Goal: Information Seeking & Learning: Learn about a topic

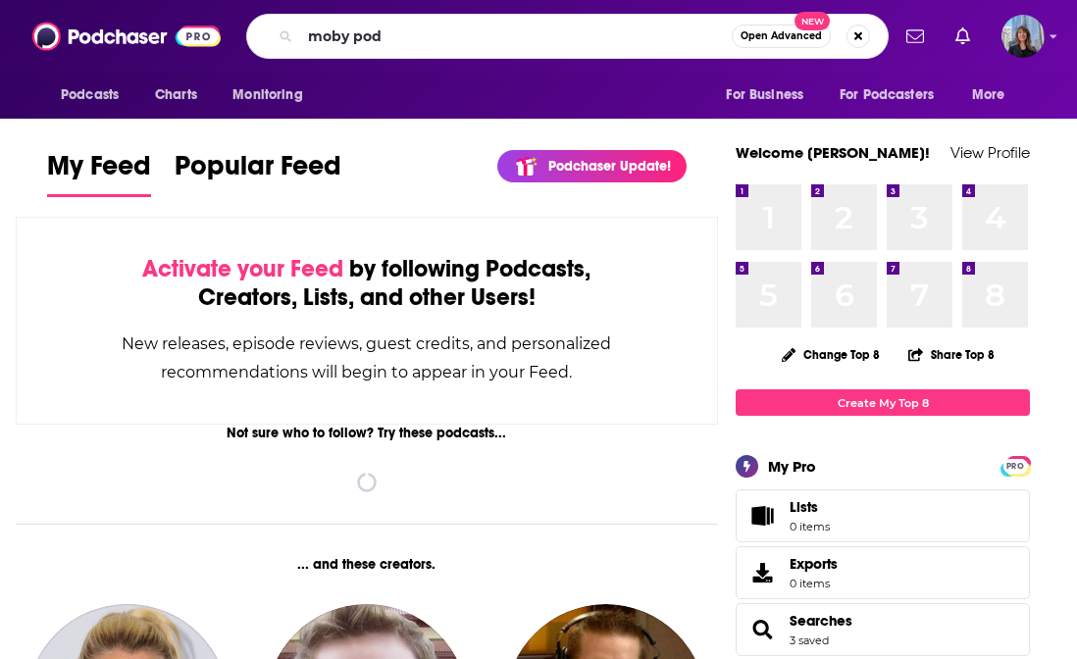
type input "moby pod"
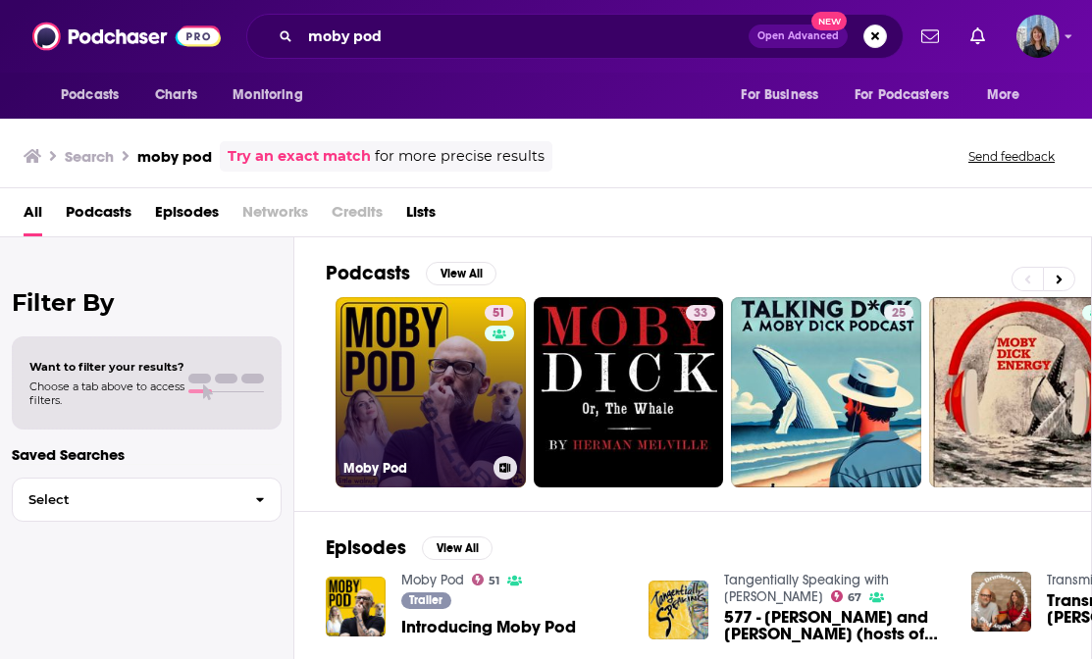
click at [429, 338] on link "51 Moby Pod" at bounding box center [431, 392] width 190 height 190
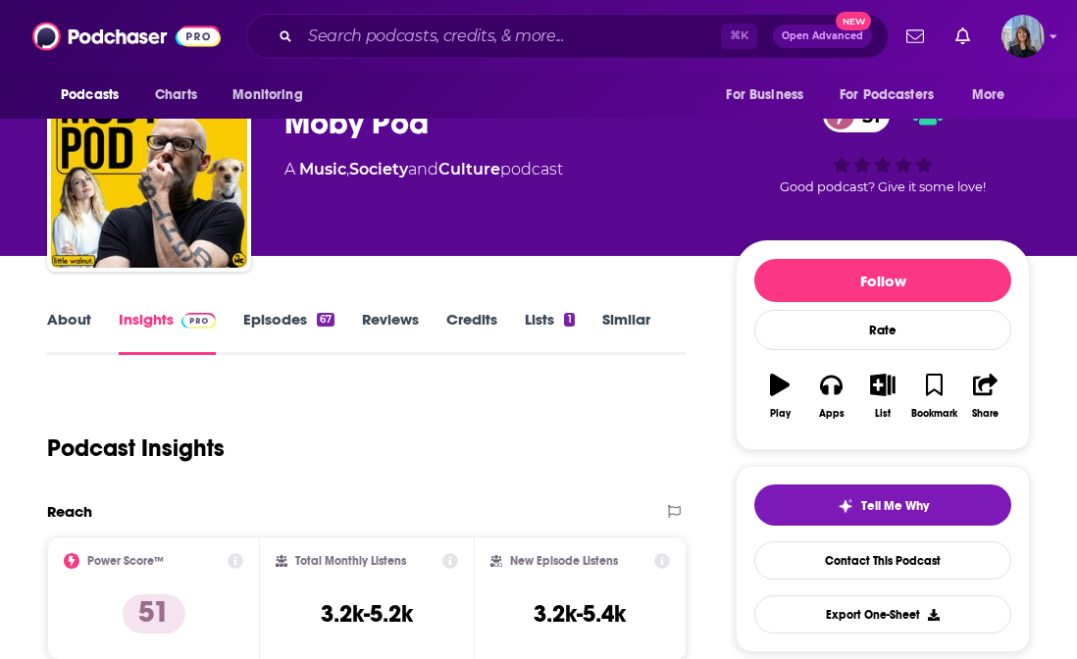
scroll to position [281, 0]
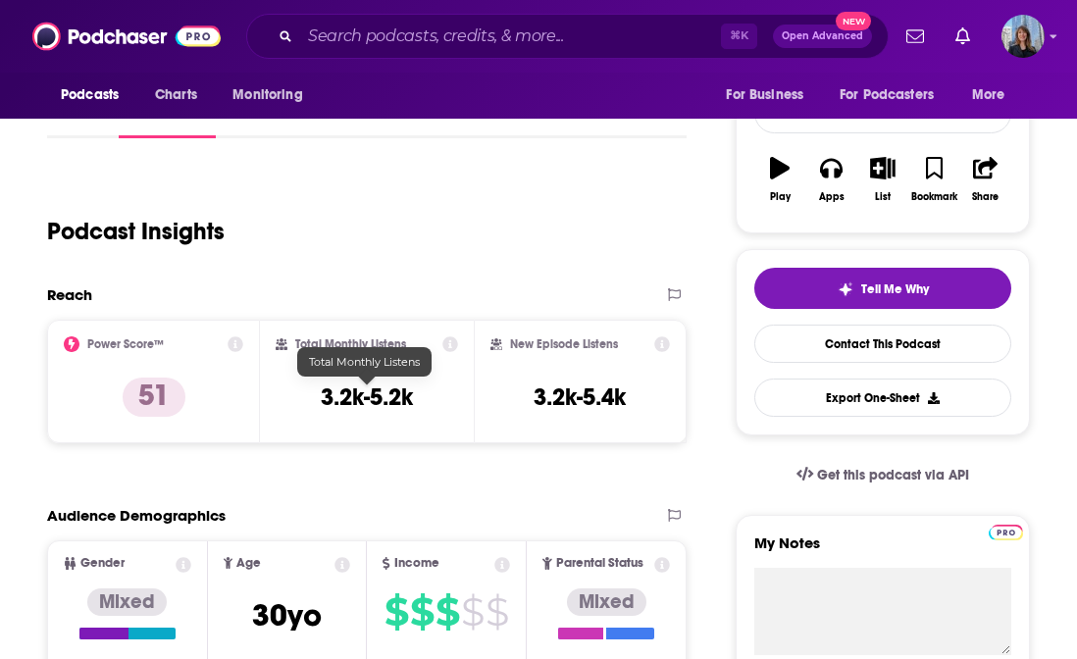
click at [375, 391] on h3 "3.2k-5.2k" at bounding box center [367, 397] width 92 height 29
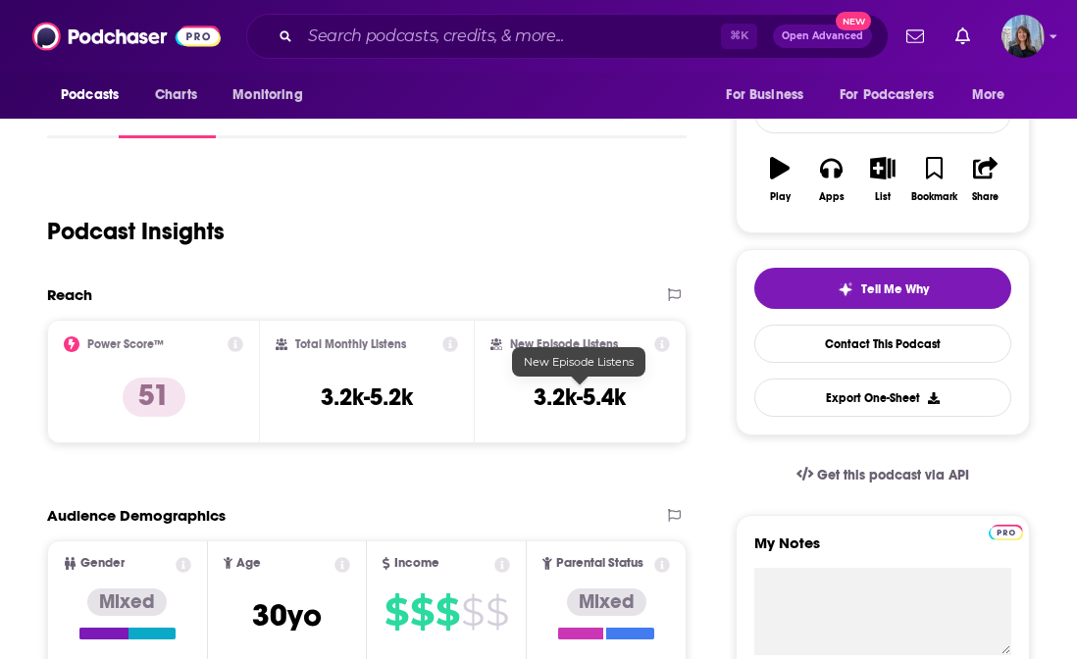
click at [592, 396] on h3 "3.2k-5.4k" at bounding box center [580, 397] width 92 height 29
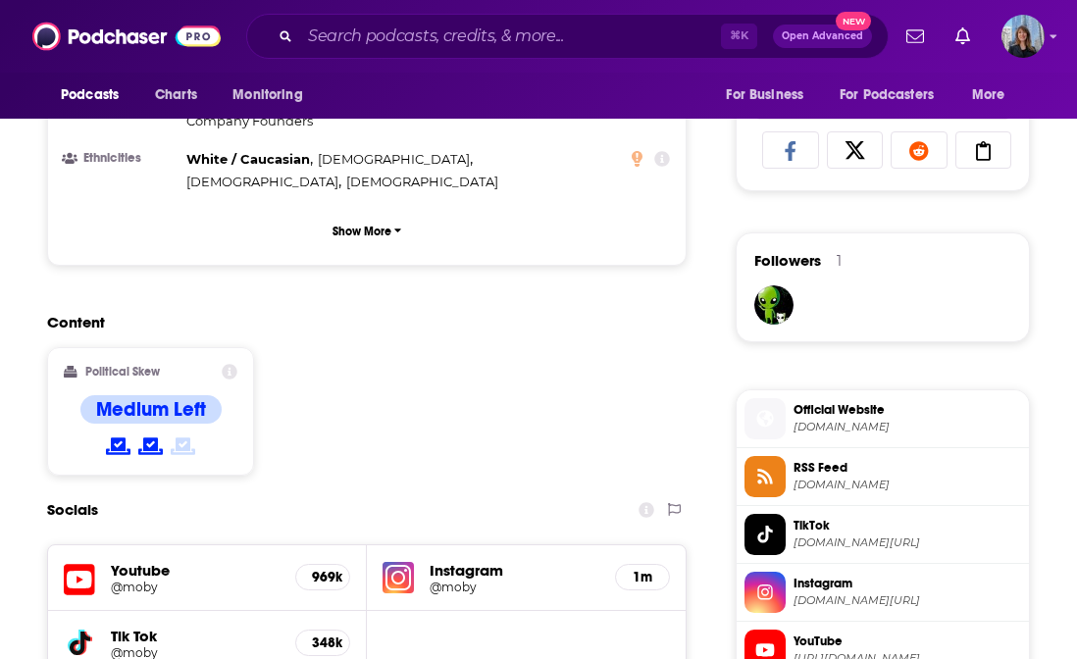
scroll to position [1354, 0]
